Goal: Transaction & Acquisition: Purchase product/service

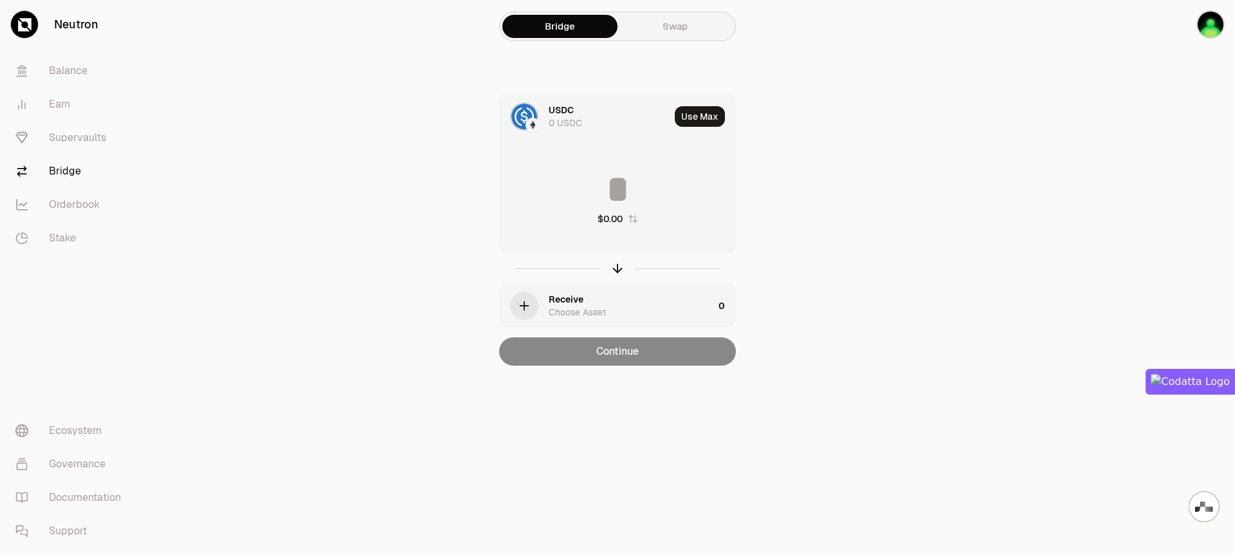
click at [618, 180] on input at bounding box center [618, 189] width 236 height 39
type input "*"
click at [977, 169] on main "Bridge Swap USDC 0 USDC Use Max * Not enough USDC Receive Choose Asset 0 Contin…" at bounding box center [689, 208] width 1091 height 417
click at [65, 71] on link "Balance" at bounding box center [72, 70] width 134 height 33
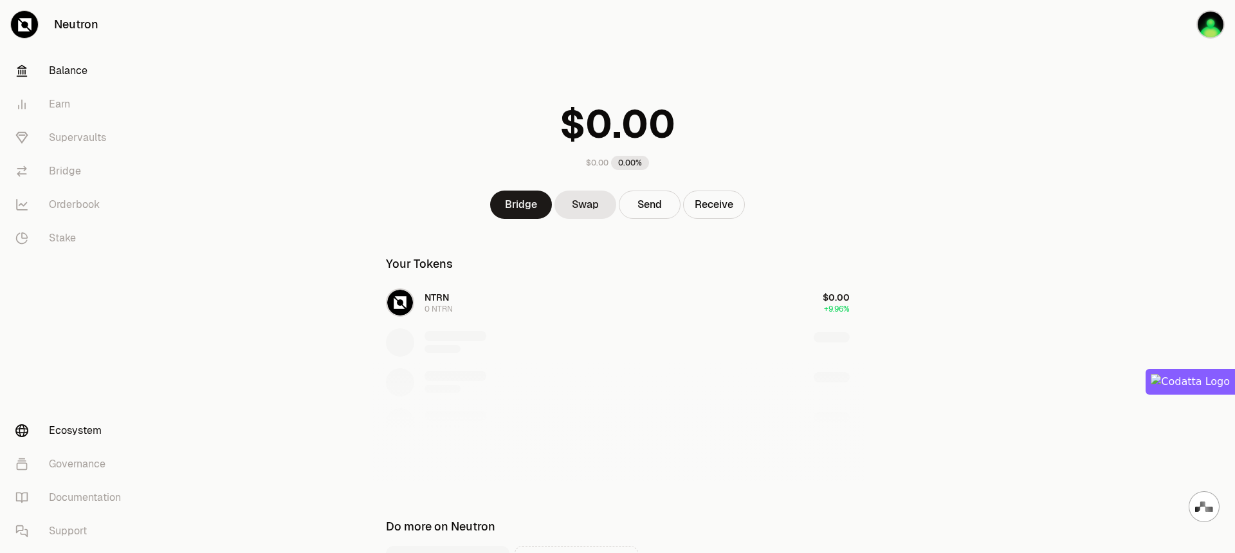
click at [71, 427] on link "Ecosystem" at bounding box center [72, 430] width 134 height 33
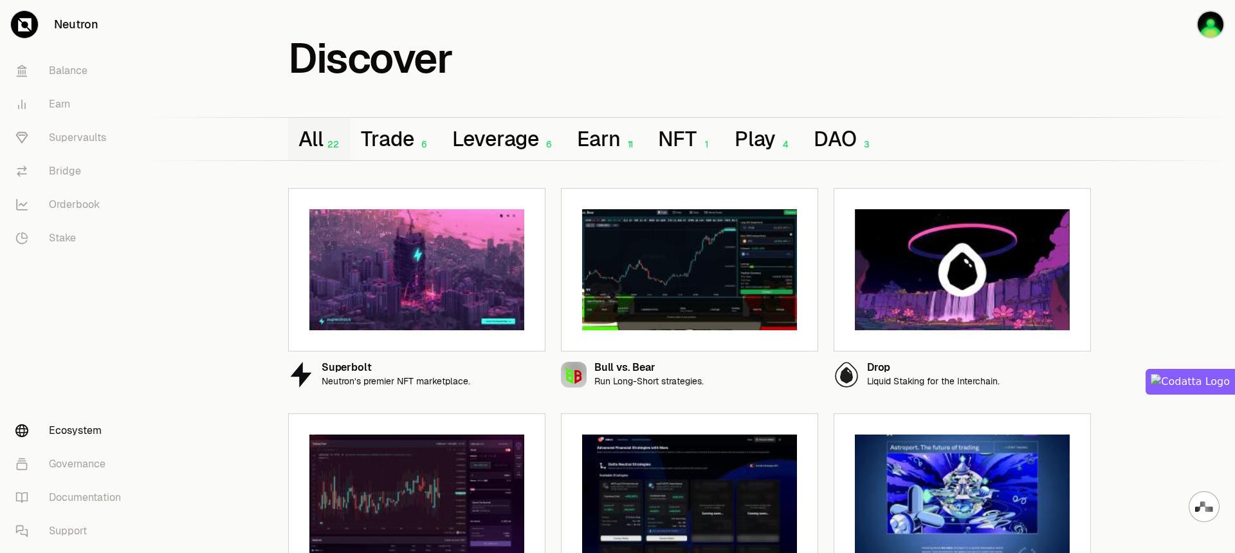
click at [71, 427] on link "Ecosystem" at bounding box center [72, 430] width 134 height 33
click at [75, 75] on link "Balance" at bounding box center [72, 70] width 134 height 33
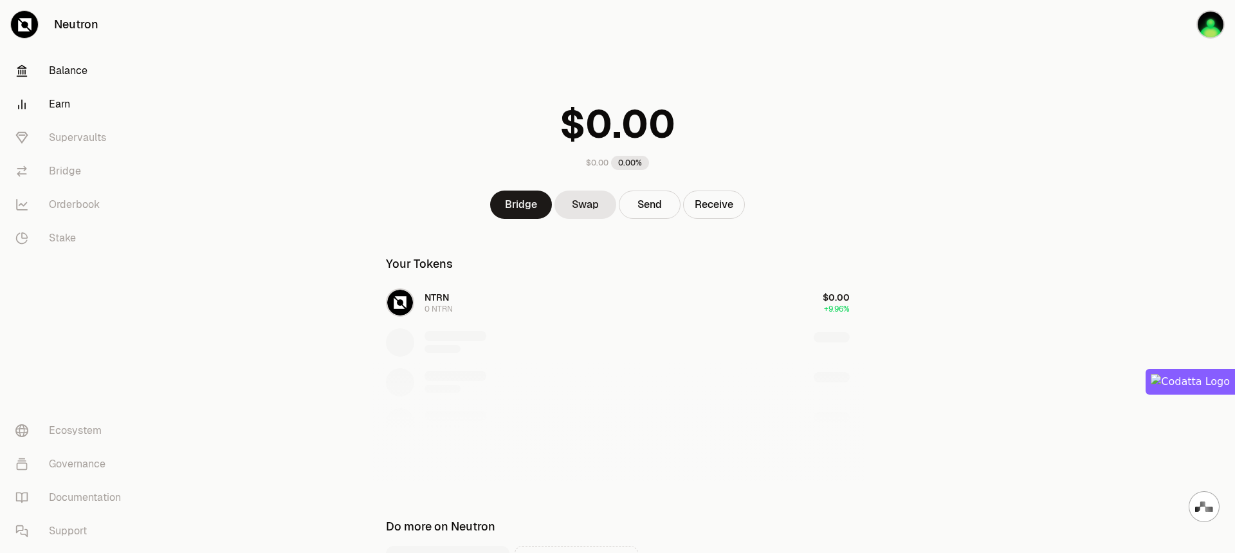
click at [68, 114] on link "Earn" at bounding box center [72, 104] width 134 height 33
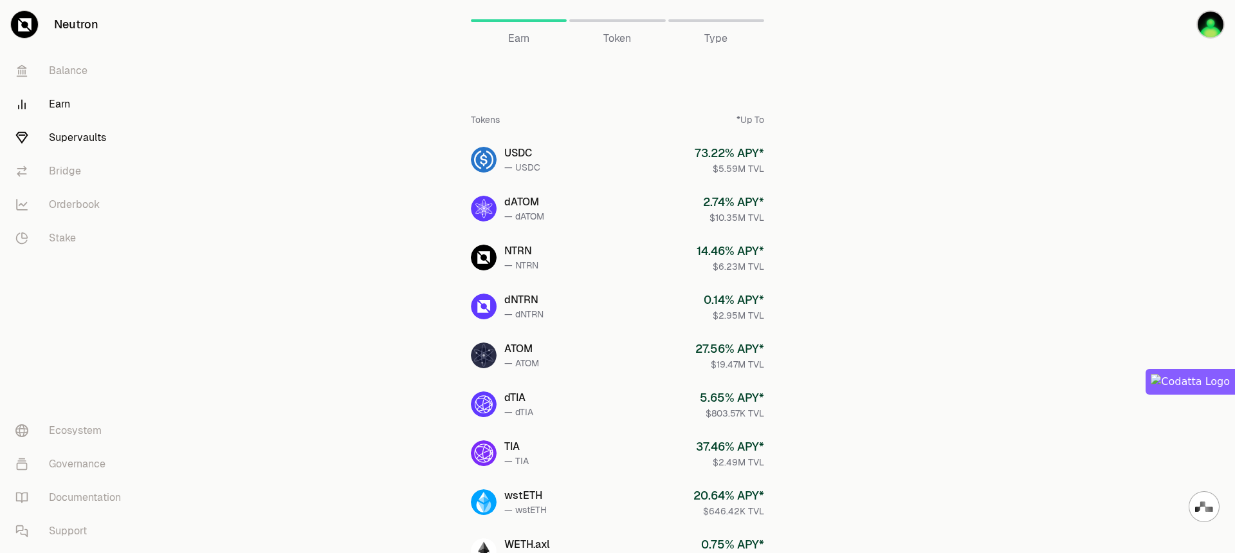
click at [84, 140] on link "Supervaults" at bounding box center [72, 137] width 134 height 33
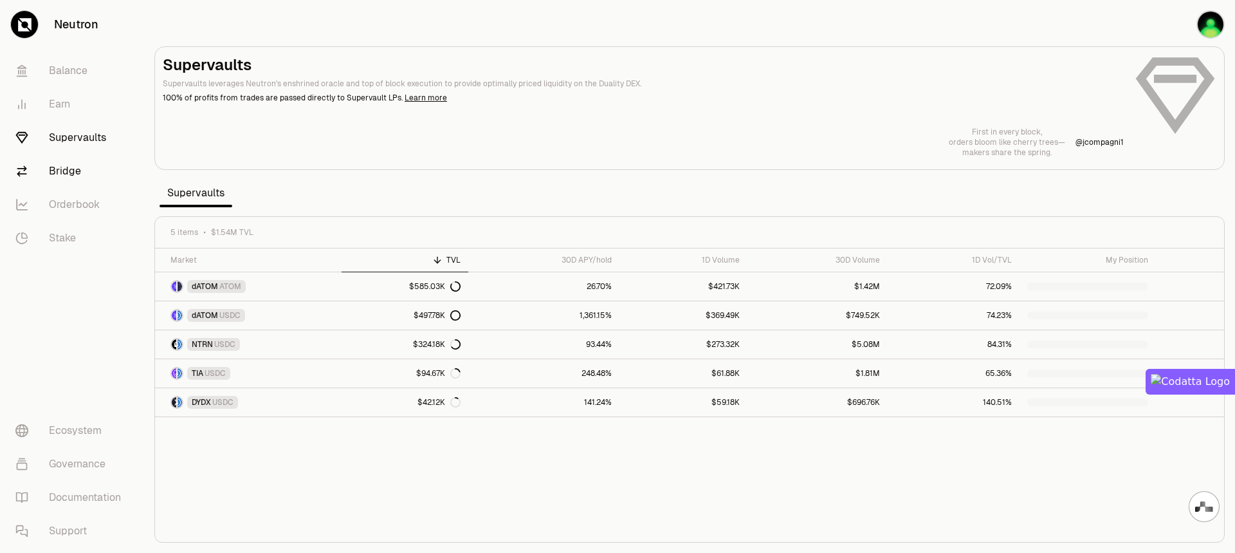
click at [71, 171] on link "Bridge" at bounding box center [72, 170] width 134 height 33
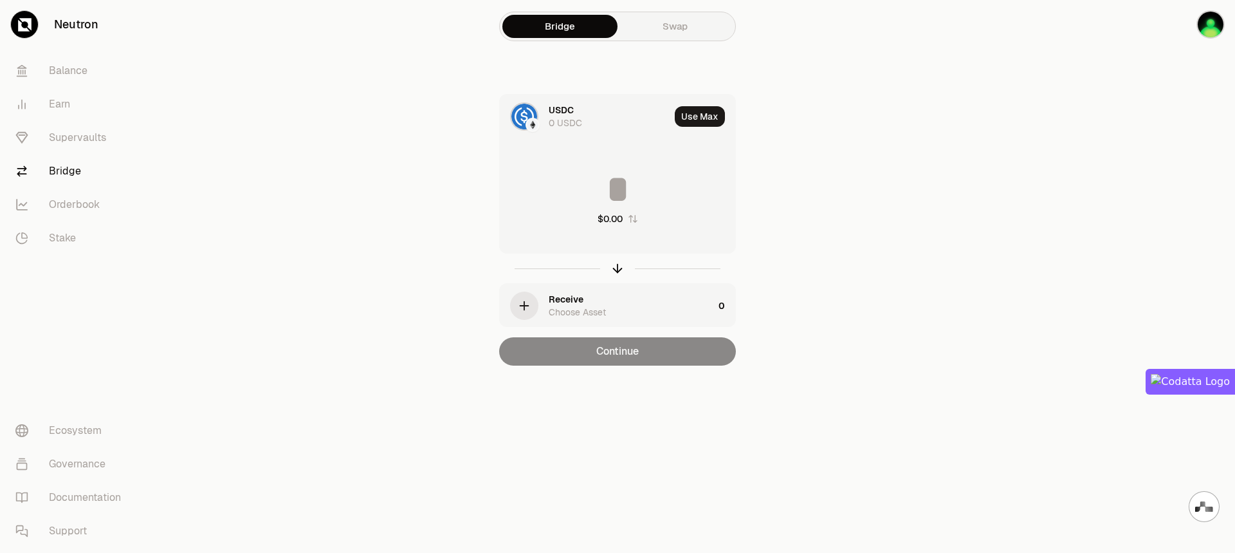
click at [77, 26] on link "Neutron" at bounding box center [72, 24] width 144 height 49
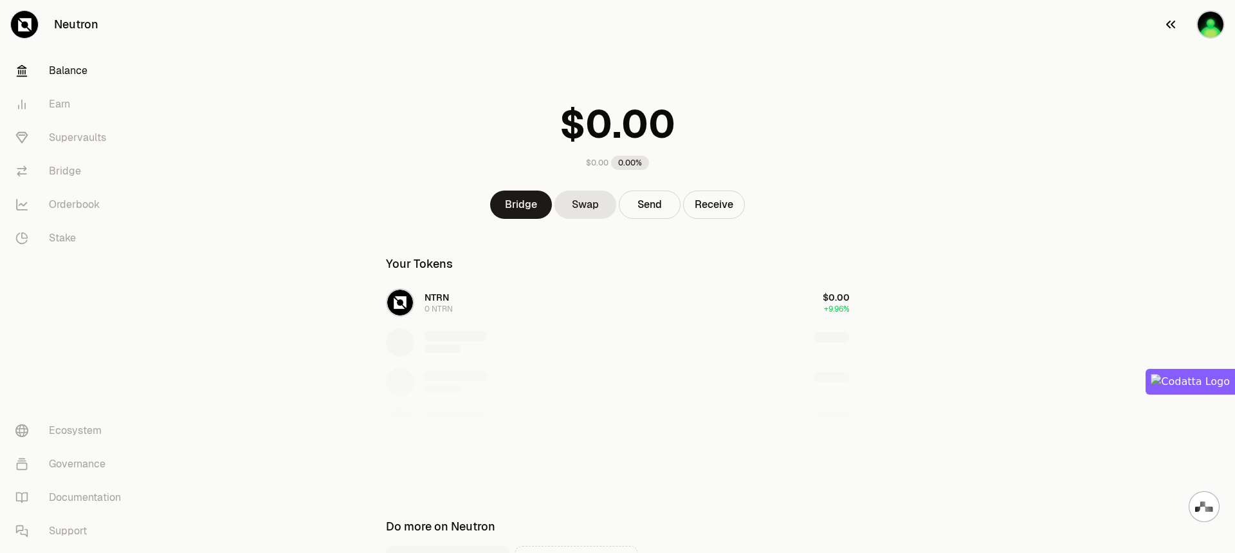
click at [1217, 27] on img "button" at bounding box center [1211, 24] width 28 height 28
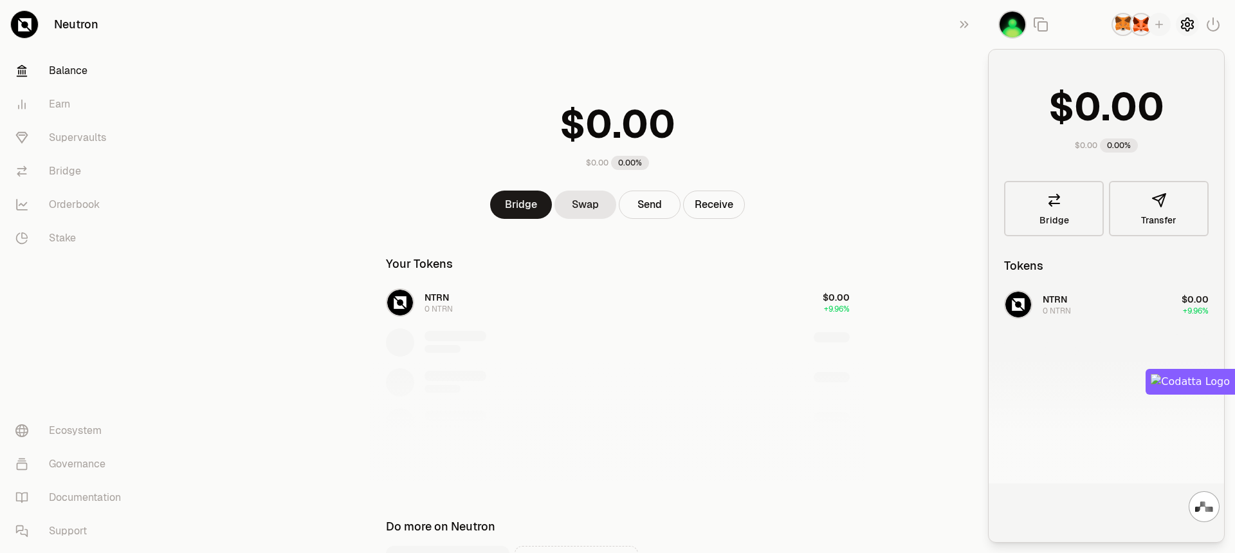
click at [1186, 26] on icon "button" at bounding box center [1187, 24] width 15 height 15
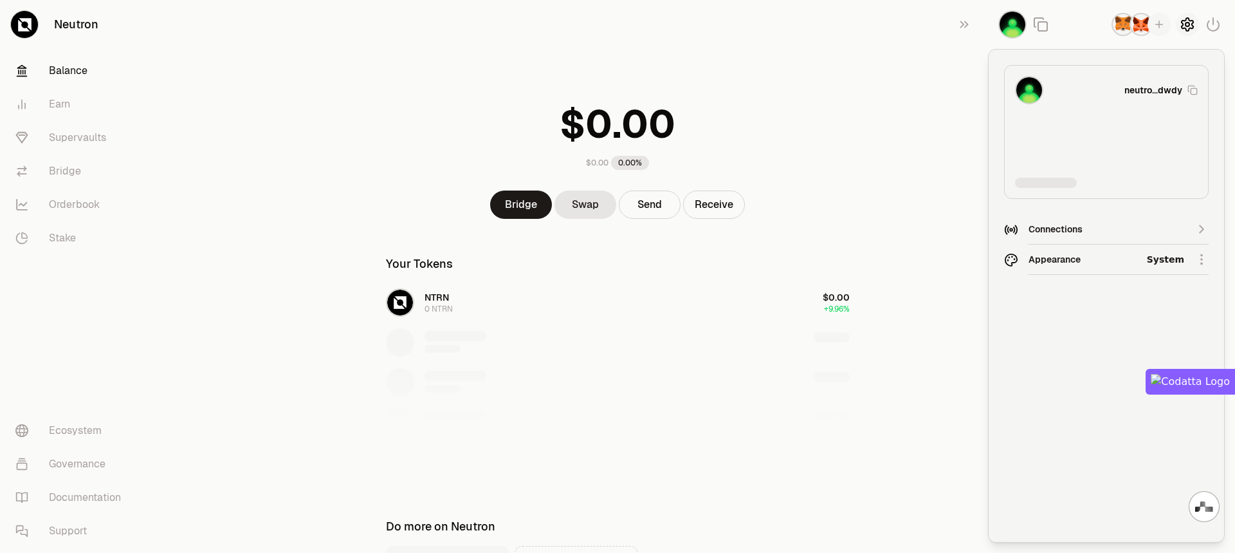
click at [1186, 26] on icon "button" at bounding box center [1187, 24] width 15 height 15
click at [1138, 27] on img "button" at bounding box center [1141, 24] width 23 height 23
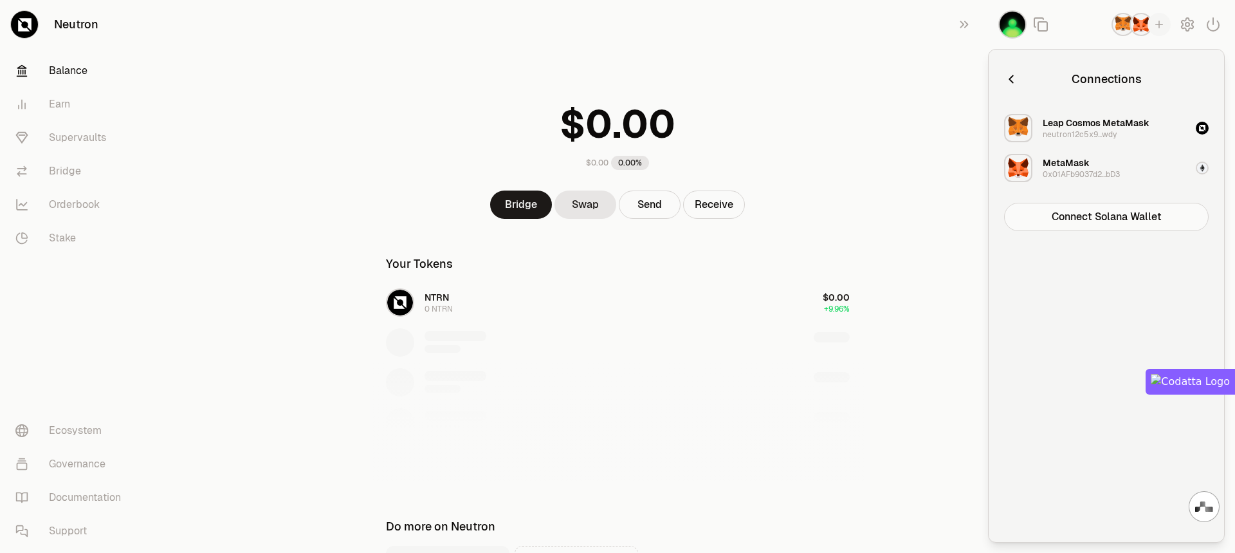
click at [1132, 31] on img "button" at bounding box center [1141, 24] width 23 height 23
click at [1017, 27] on img "button" at bounding box center [1013, 24] width 28 height 28
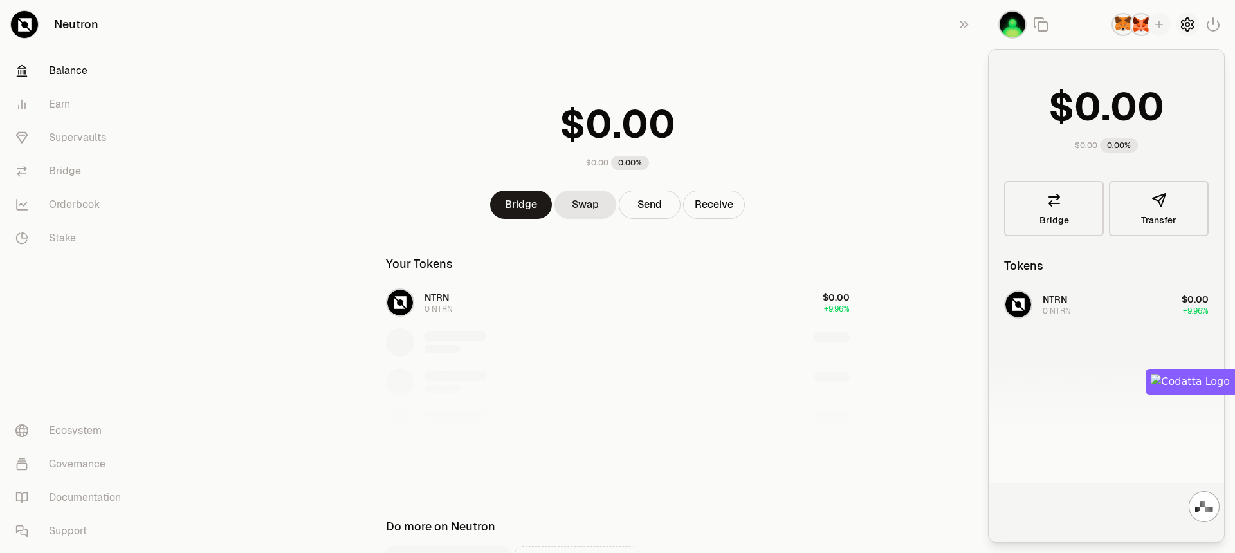
click at [1187, 24] on icon "button" at bounding box center [1187, 24] width 5 height 5
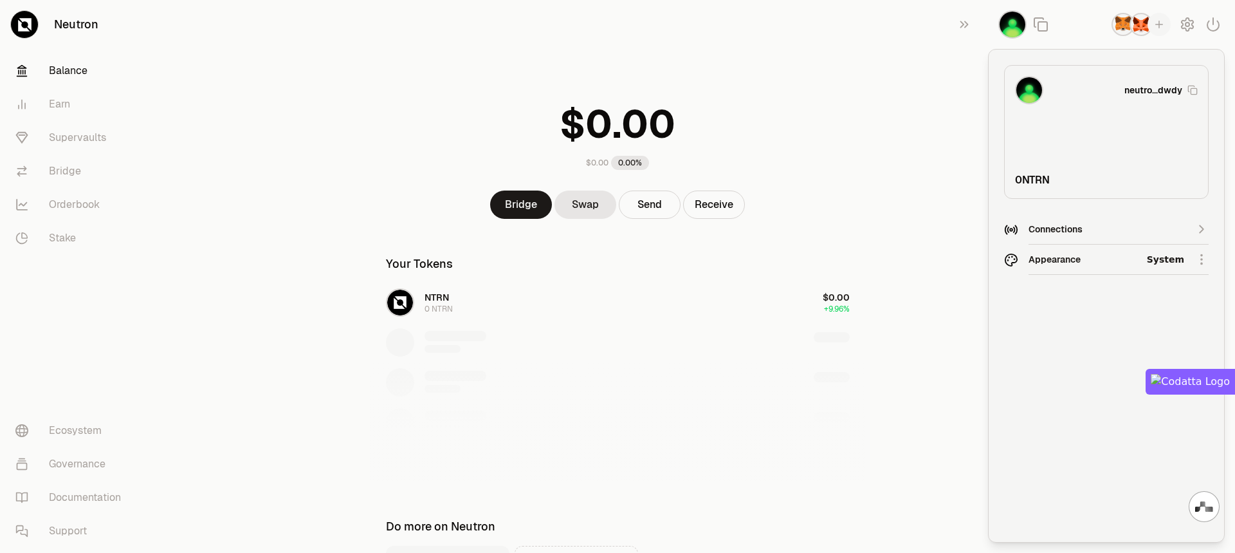
click at [1197, 228] on icon "button" at bounding box center [1202, 229] width 14 height 14
